Goal: Task Accomplishment & Management: Use online tool/utility

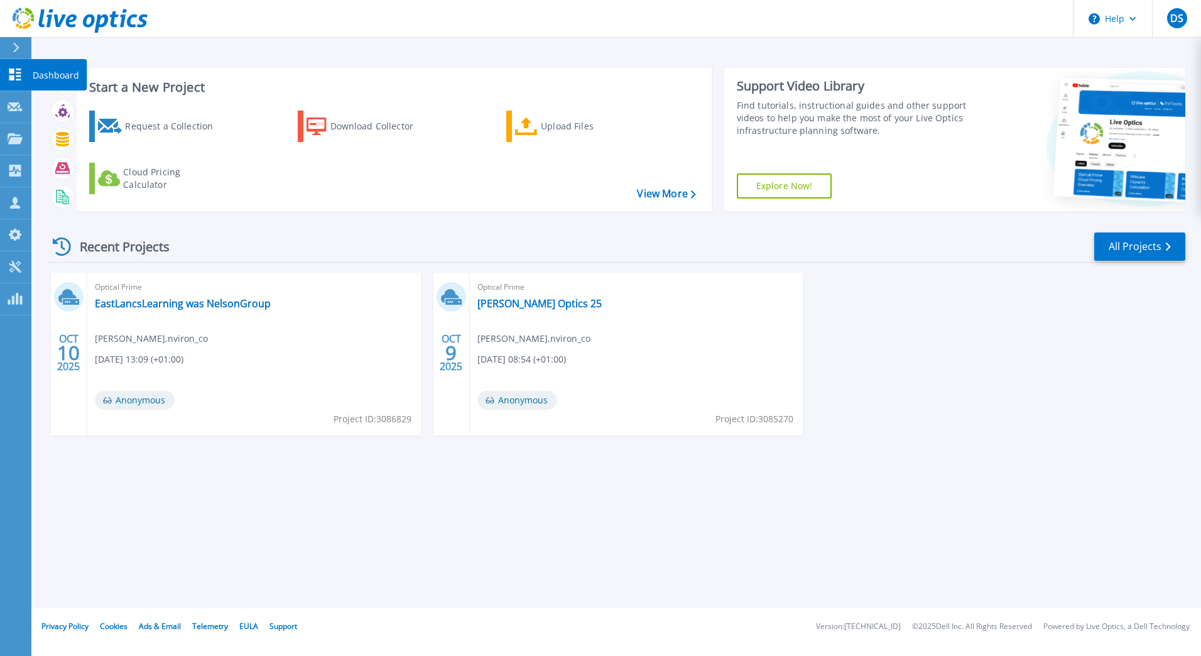
click at [12, 75] on icon at bounding box center [15, 74] width 15 height 12
click at [12, 73] on icon at bounding box center [15, 74] width 12 height 12
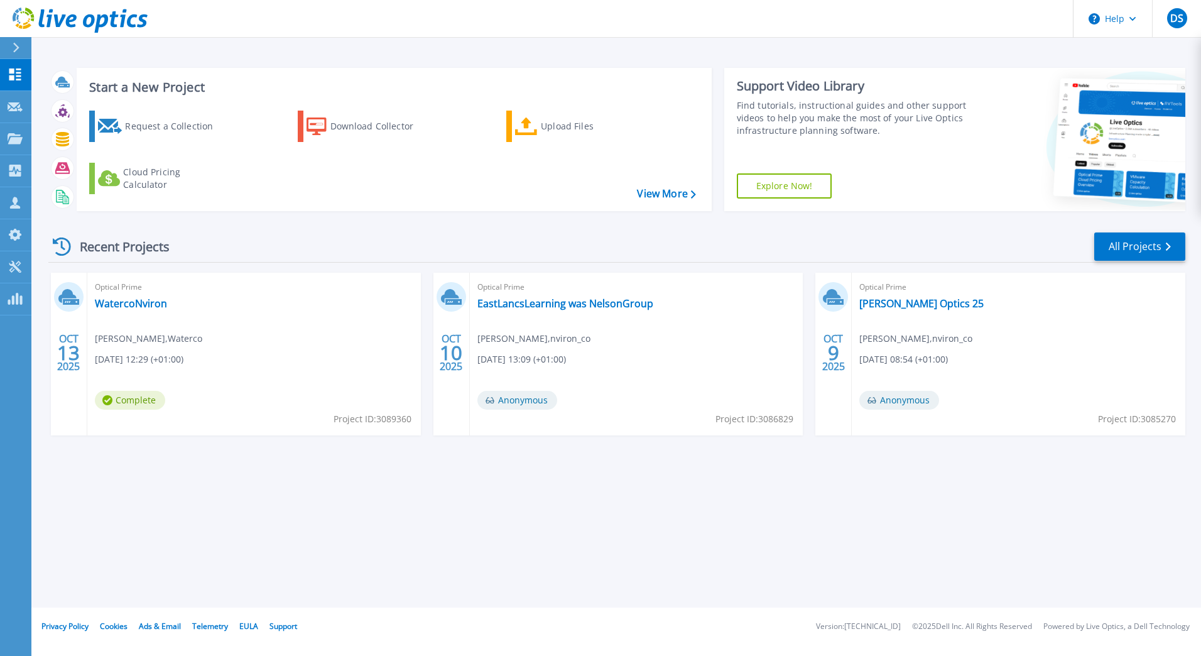
click at [489, 512] on div "Start a New Project Request a Collection Download Collector Upload Files Cloud …" at bounding box center [615, 303] width 1169 height 607
click at [141, 301] on link "WatercoNviron" at bounding box center [131, 303] width 72 height 13
